Goal: Task Accomplishment & Management: Use online tool/utility

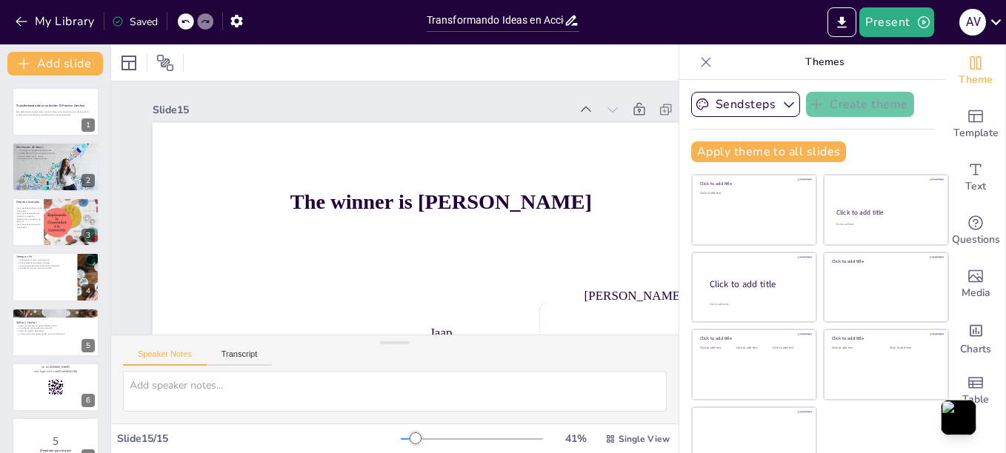
checkbox input "true"
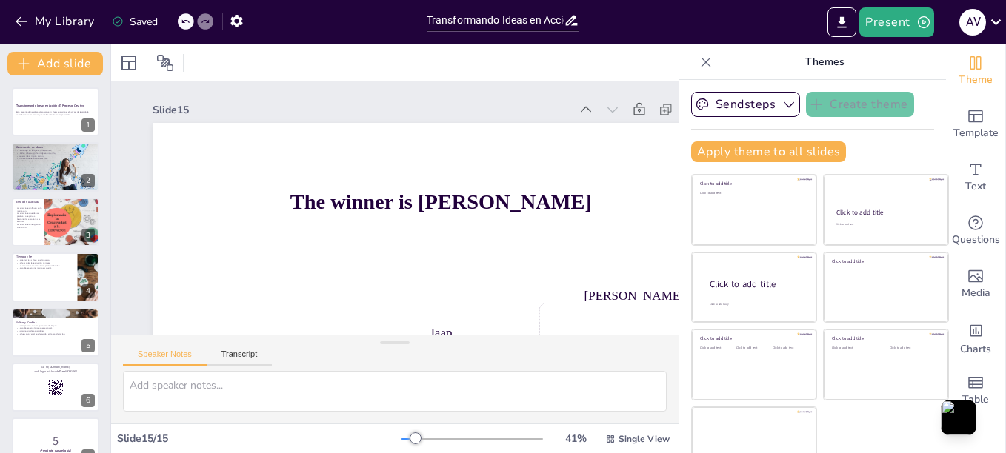
checkbox input "true"
